Goal: Contribute content: Add original content to the website for others to see

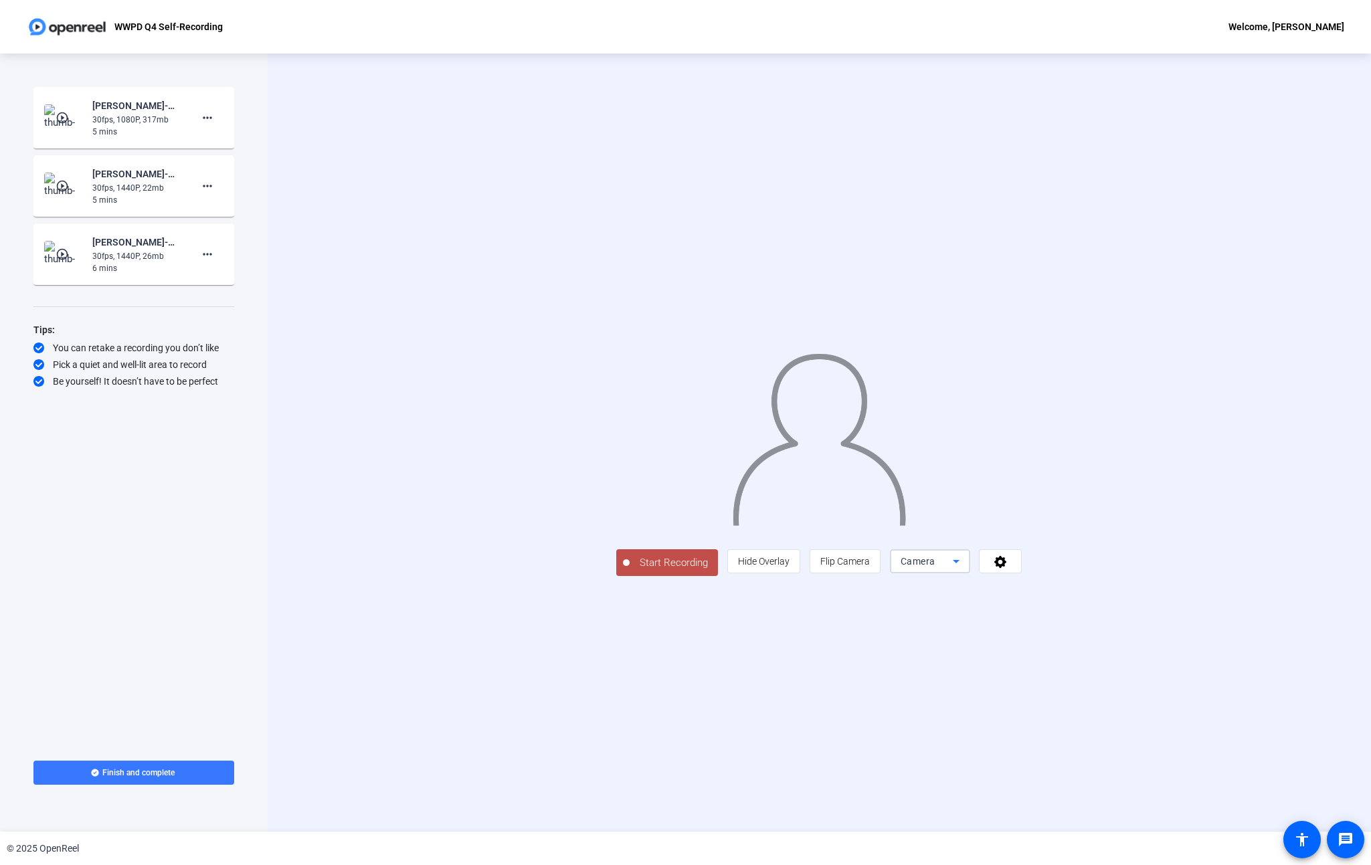
click at [935, 567] on span "Camera" at bounding box center [917, 561] width 35 height 11
click at [1100, 739] on span "Screen And Camera" at bounding box center [1099, 743] width 70 height 32
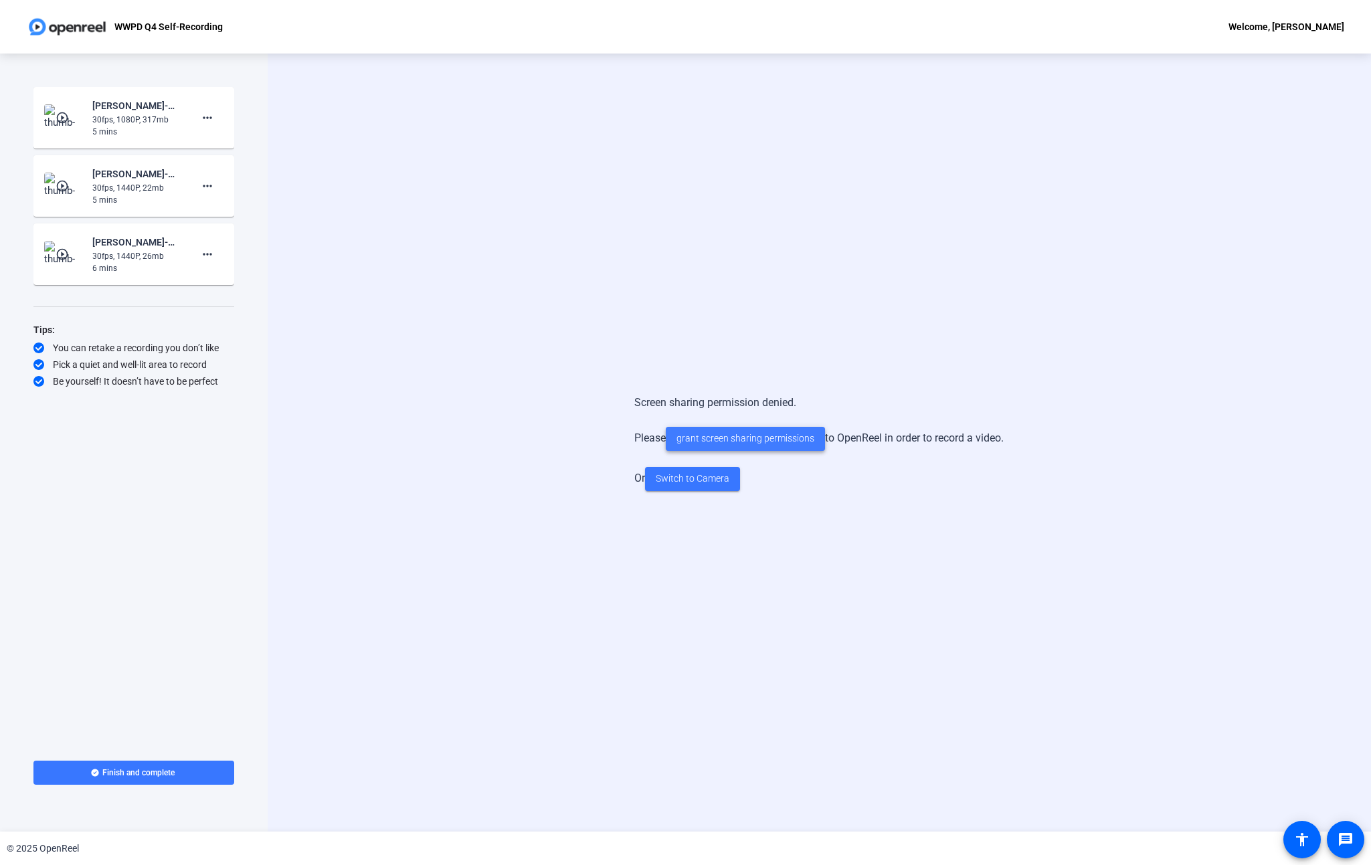
click at [762, 442] on span "grant screen sharing permissions" at bounding box center [745, 438] width 138 height 14
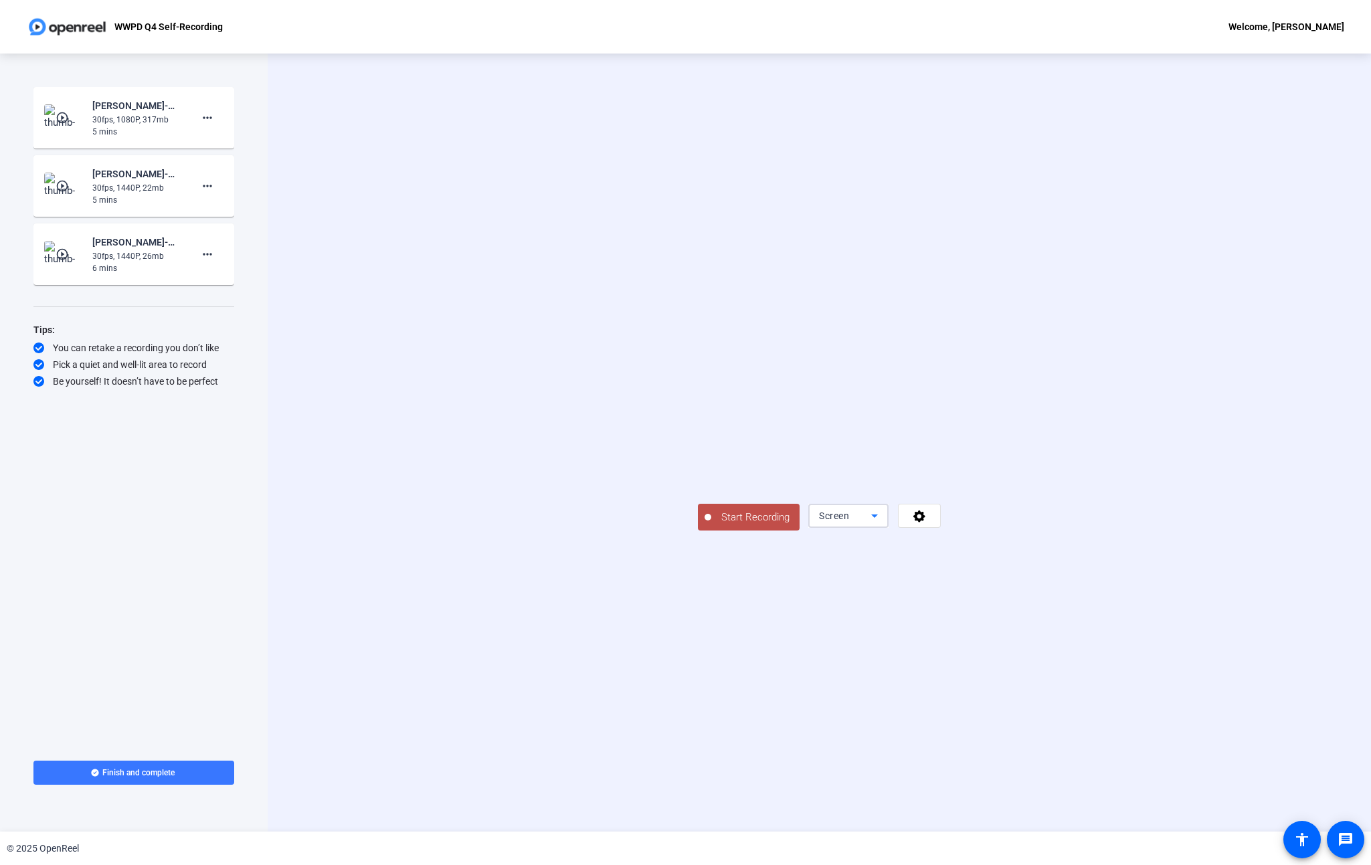
click at [871, 524] on div "Screen" at bounding box center [845, 516] width 52 height 16
click at [1107, 745] on span "Screen And Camera" at bounding box center [1099, 743] width 70 height 32
click at [711, 525] on span "Start Recording" at bounding box center [755, 517] width 88 height 15
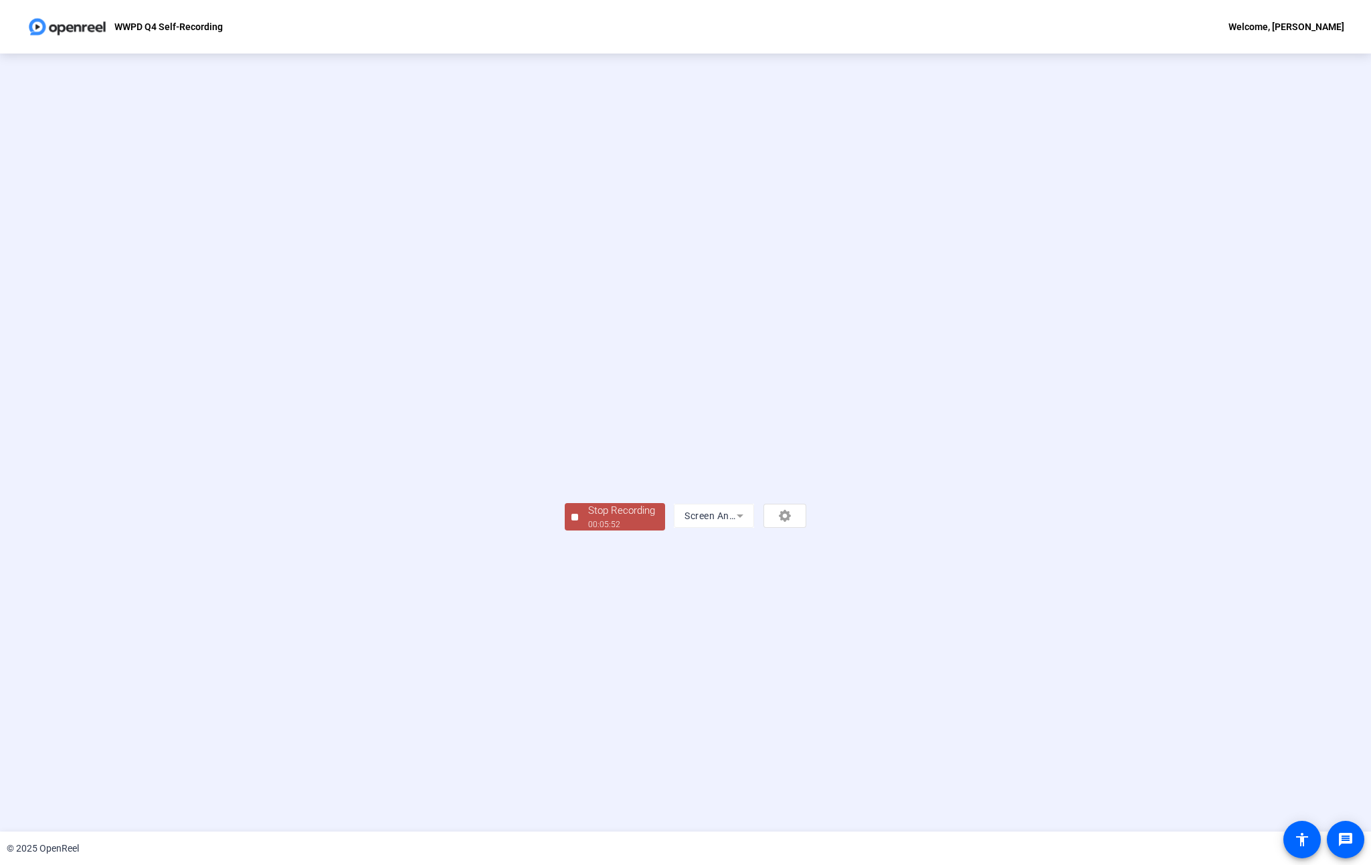
click at [588, 518] on div "Stop Recording" at bounding box center [621, 510] width 67 height 15
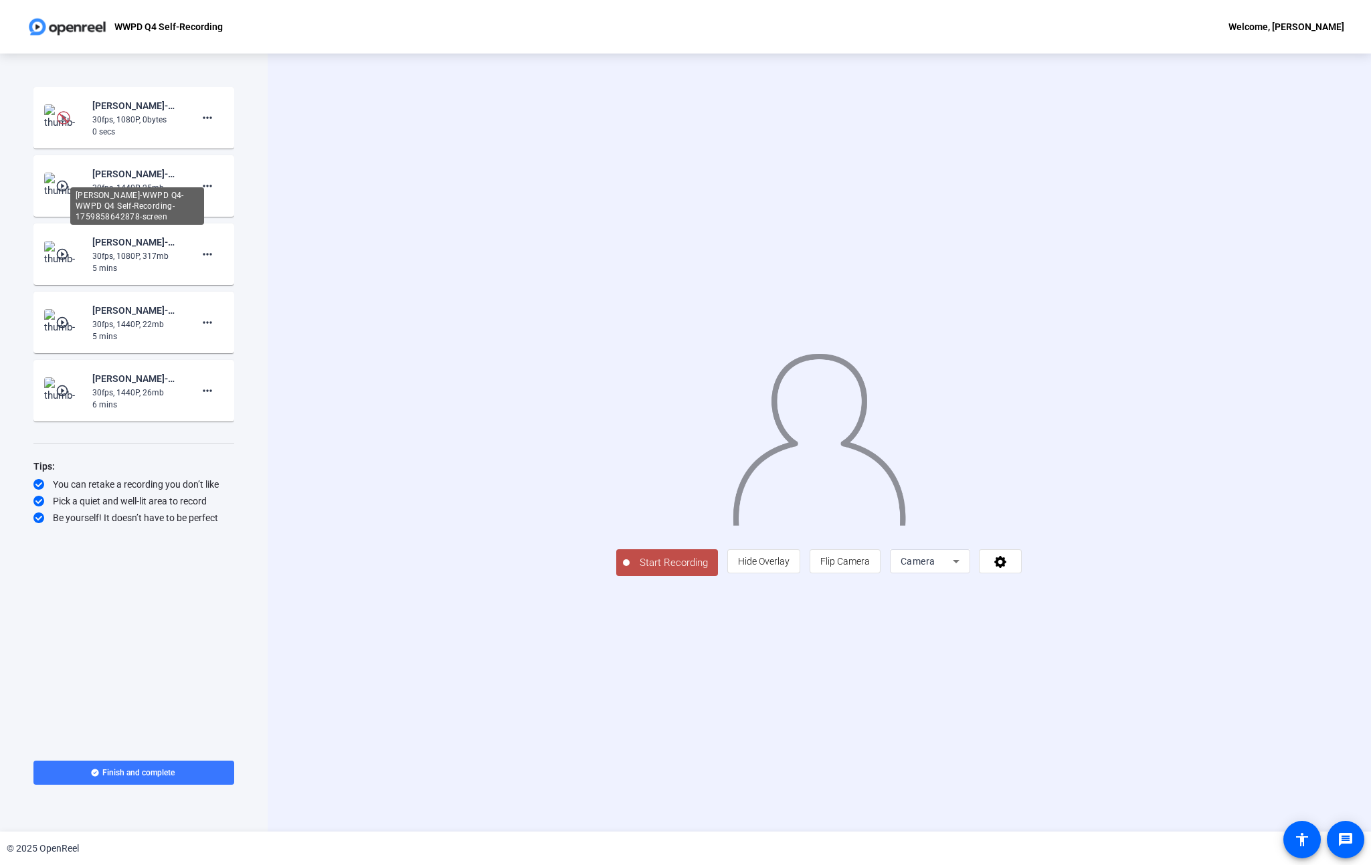
click at [115, 176] on div "[PERSON_NAME]-WWPD Q4-WWPD Q4 Self-Recording-1759858642878-screen" at bounding box center [137, 174] width 90 height 16
click at [70, 183] on mat-icon "play_circle_outline" at bounding box center [64, 185] width 16 height 13
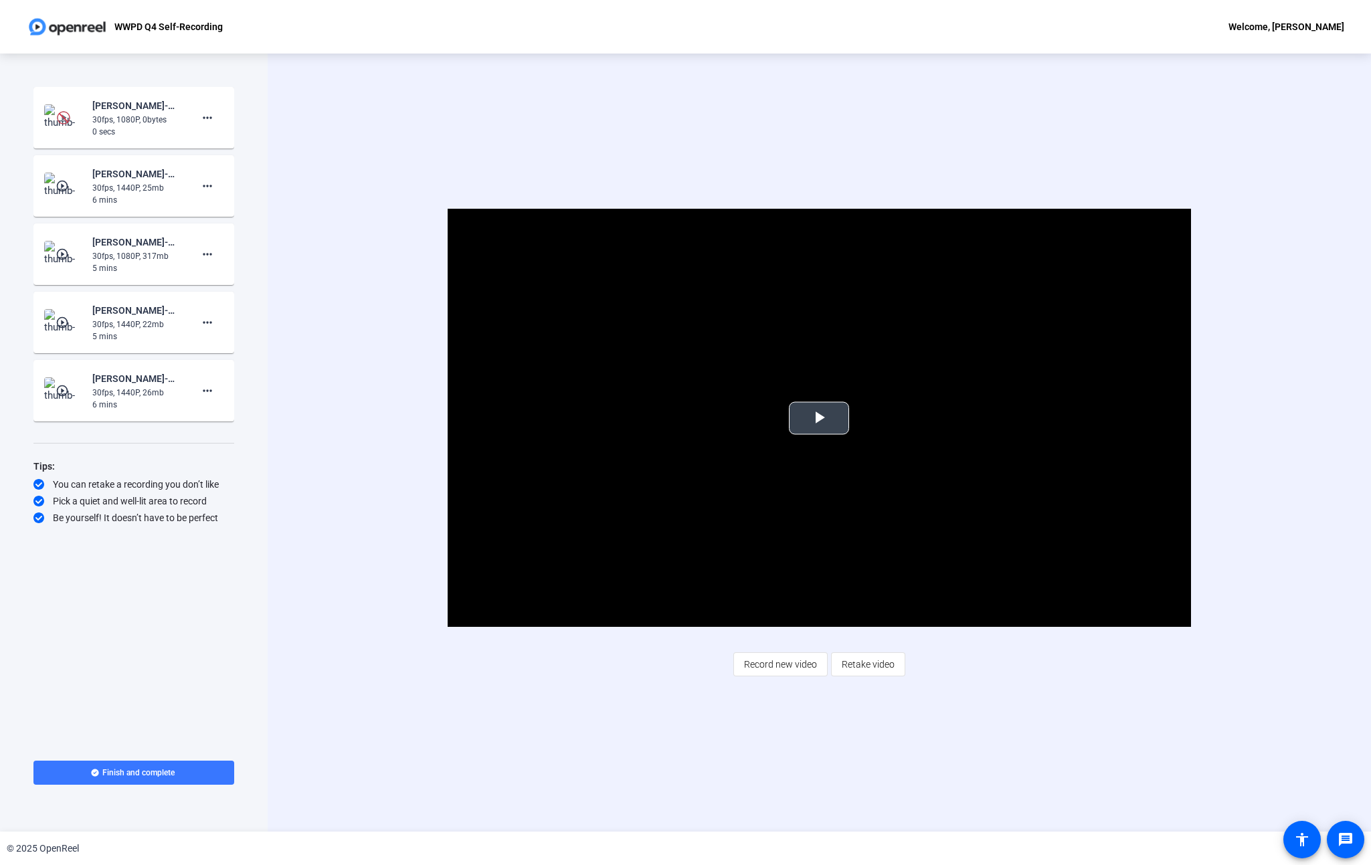
click at [781, 421] on video "Video Player" at bounding box center [819, 418] width 743 height 418
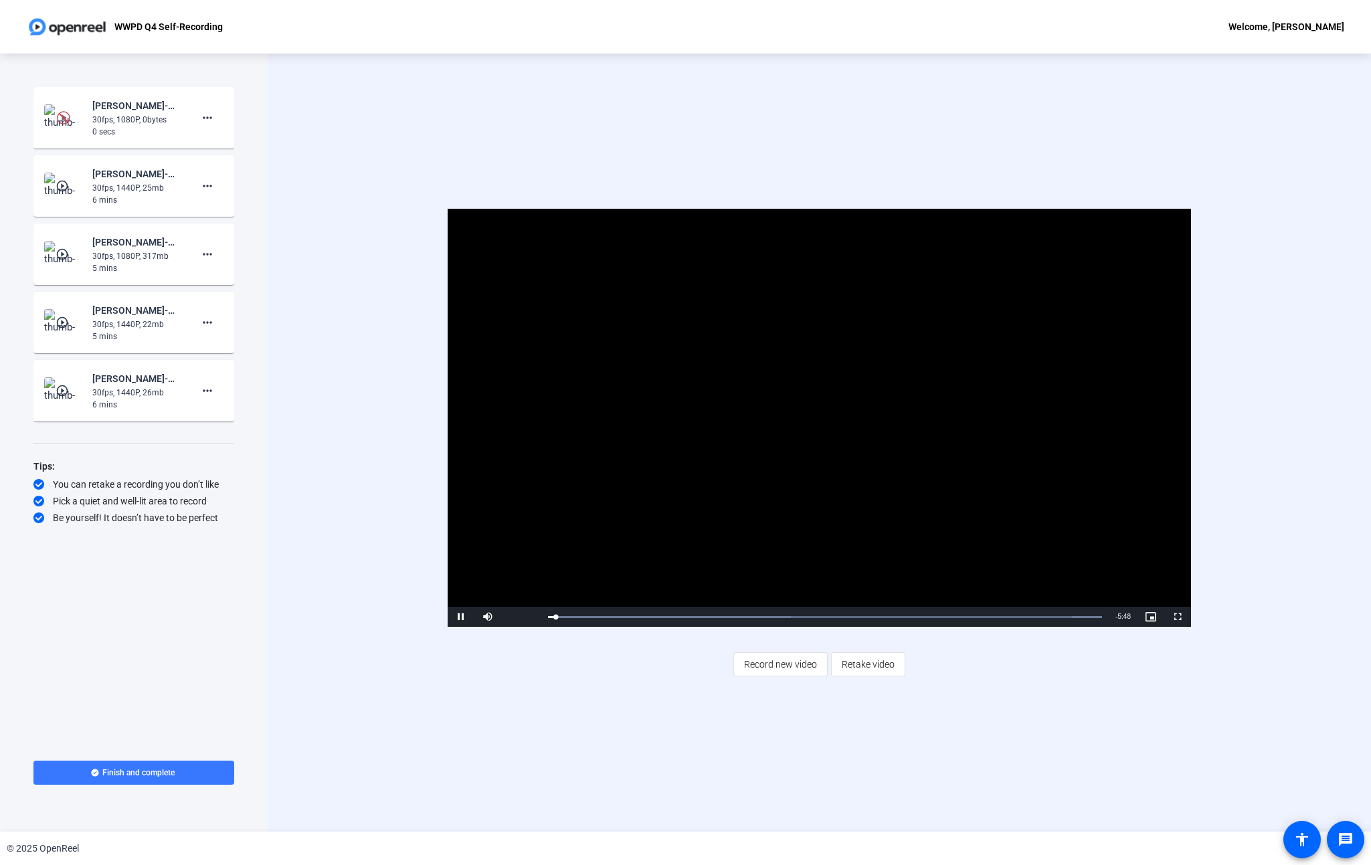
click at [776, 421] on video "Video Player" at bounding box center [819, 418] width 743 height 418
click at [120, 114] on div "30fps, 1080P, 0bytes" at bounding box center [137, 120] width 90 height 12
click at [57, 127] on div at bounding box center [63, 117] width 39 height 27
click at [56, 126] on img at bounding box center [63, 117] width 39 height 27
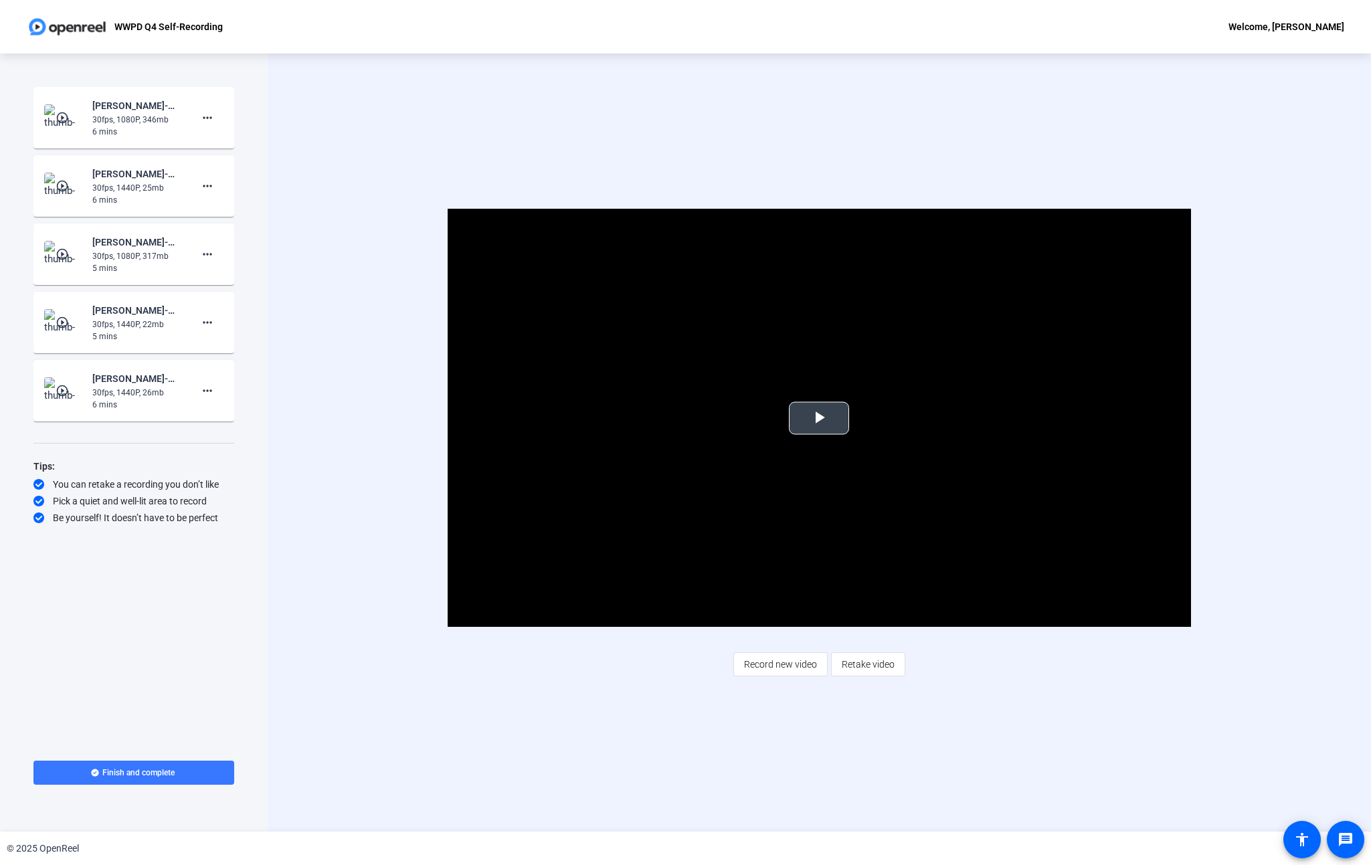
drag, startPoint x: 866, startPoint y: 411, endPoint x: 827, endPoint y: 415, distance: 38.3
click at [863, 411] on video "Video Player" at bounding box center [819, 418] width 743 height 418
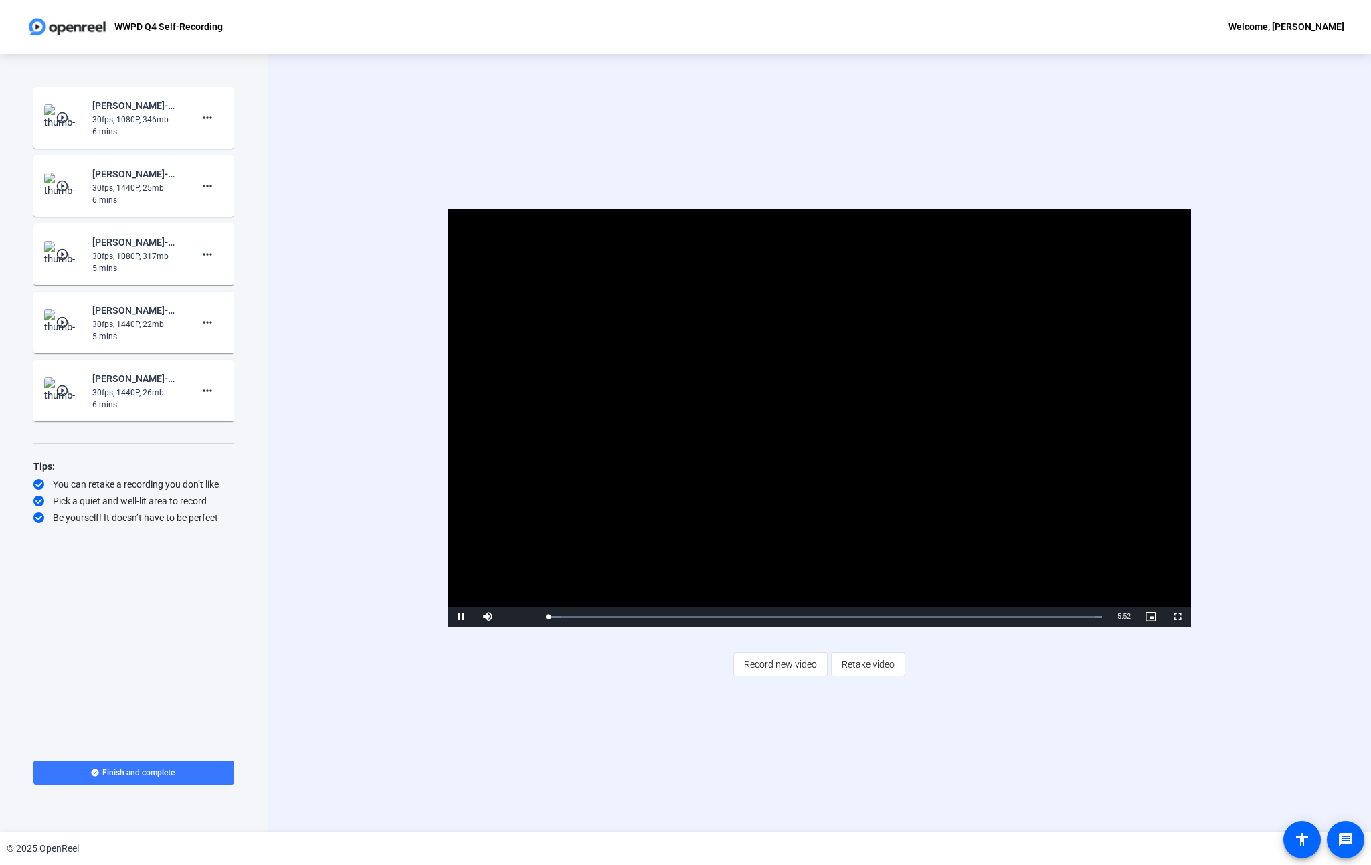
click at [804, 421] on video "Video Player" at bounding box center [819, 418] width 743 height 418
click at [454, 617] on span "Video Player" at bounding box center [461, 617] width 27 height 0
click at [170, 573] on div "Start Recording play_circle_outline [PERSON_NAME]-WWPD Q4-WWPD Q4 Self-Recordin…" at bounding box center [133, 411] width 201 height 649
click at [143, 771] on span "Finish and complete" at bounding box center [138, 772] width 72 height 11
